Goal: Task Accomplishment & Management: Manage account settings

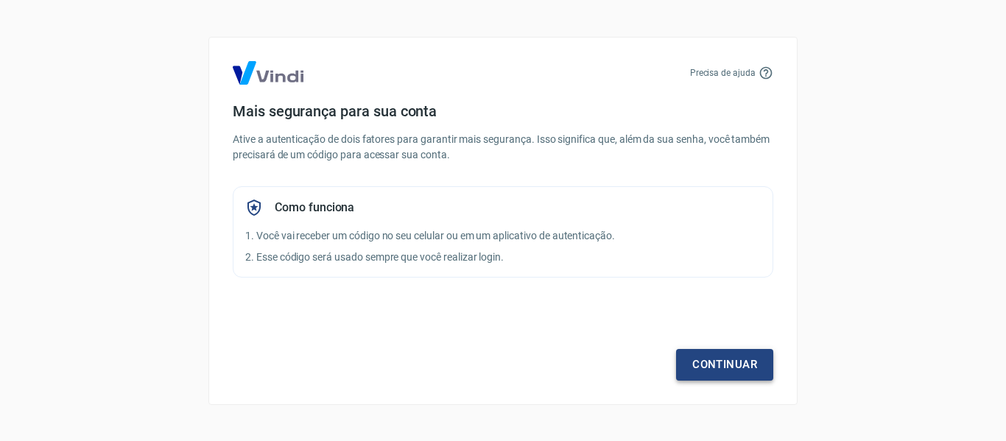
click at [743, 349] on link "Continuar" at bounding box center [724, 364] width 97 height 31
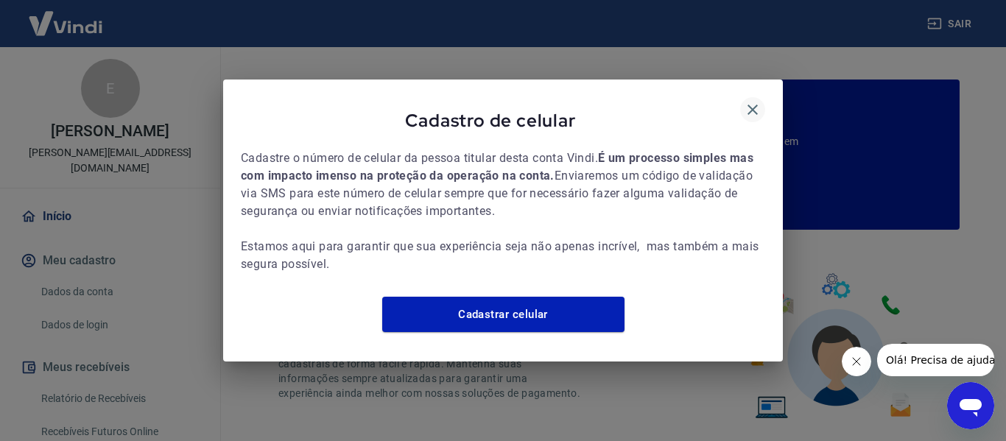
click at [747, 103] on icon "button" at bounding box center [753, 110] width 18 height 18
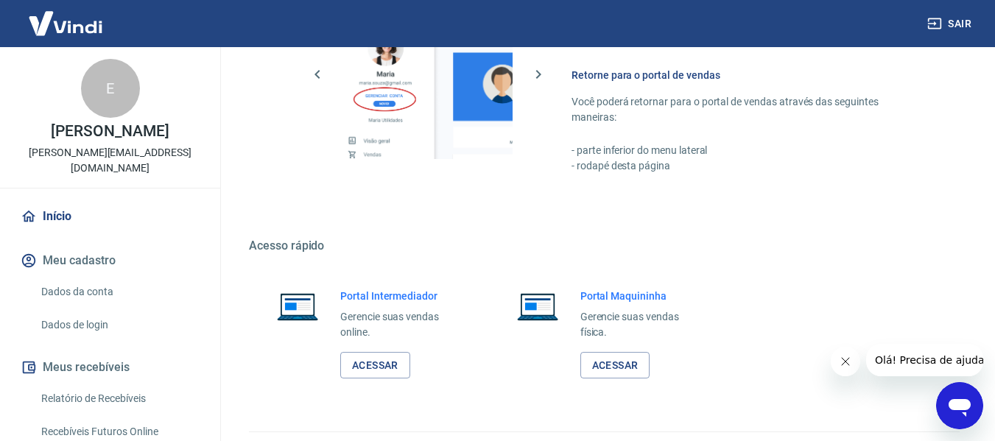
scroll to position [920, 0]
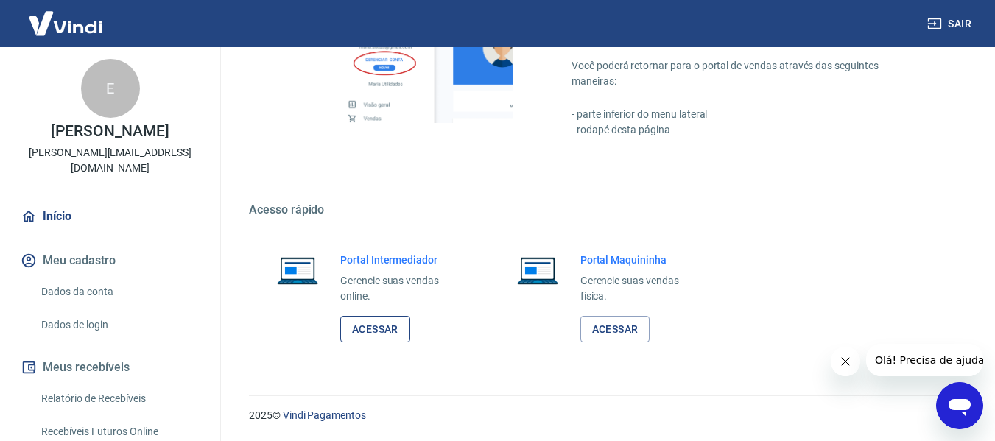
click at [384, 325] on link "Acessar" at bounding box center [375, 329] width 70 height 27
